Goal: Transaction & Acquisition: Purchase product/service

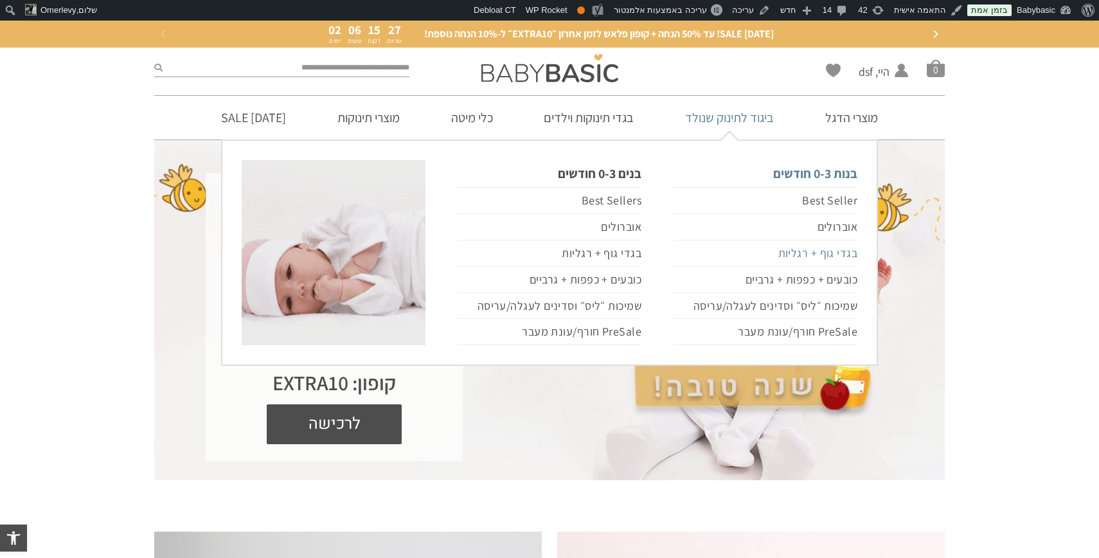
click at [823, 249] on link "בגדי גוף + רגליות" at bounding box center [765, 253] width 184 height 26
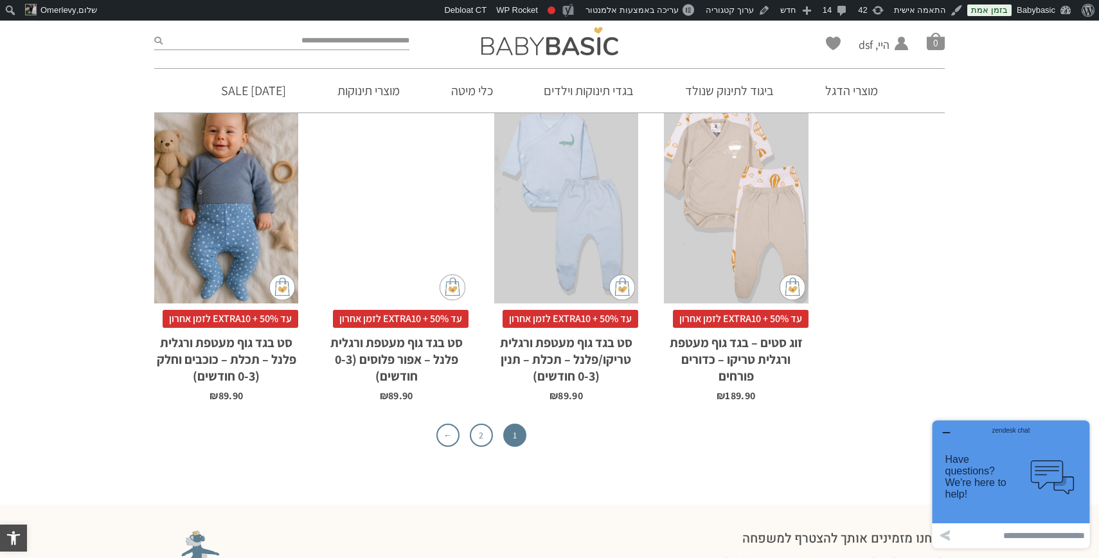
scroll to position [3972, 0]
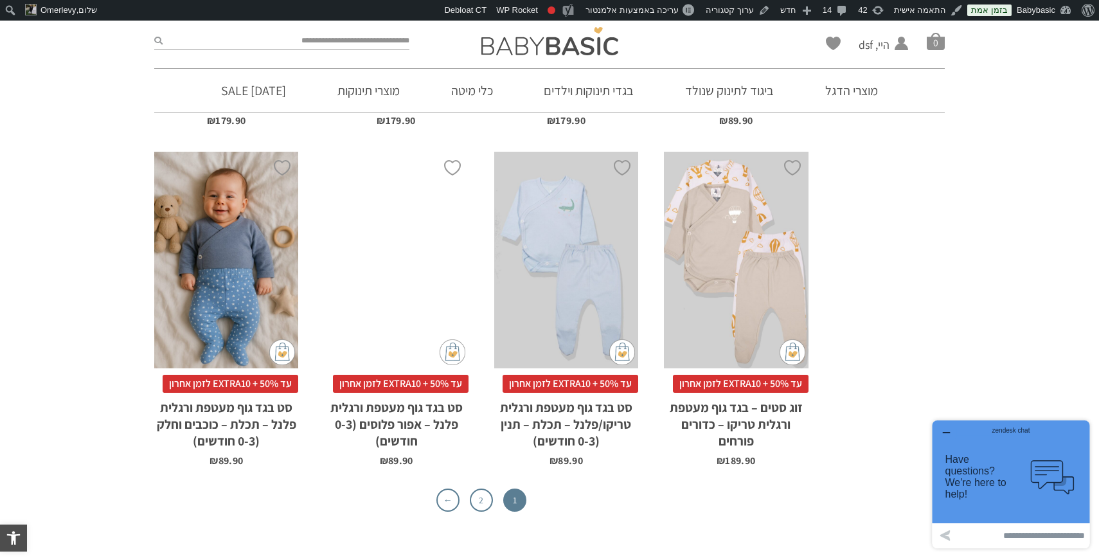
click at [478, 488] on link "2" at bounding box center [481, 499] width 23 height 23
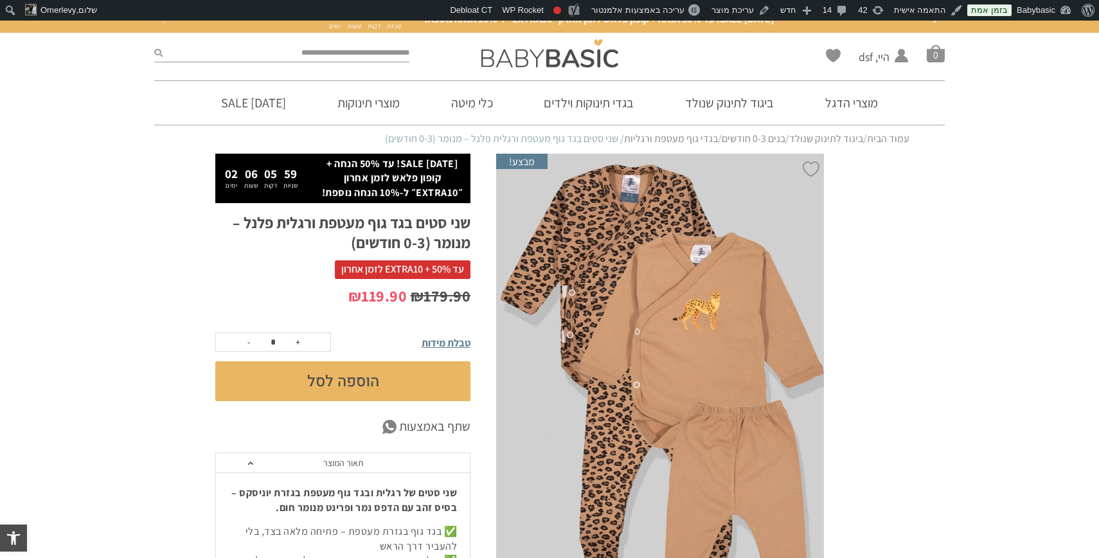
scroll to position [15, 0]
